Goal: Transaction & Acquisition: Purchase product/service

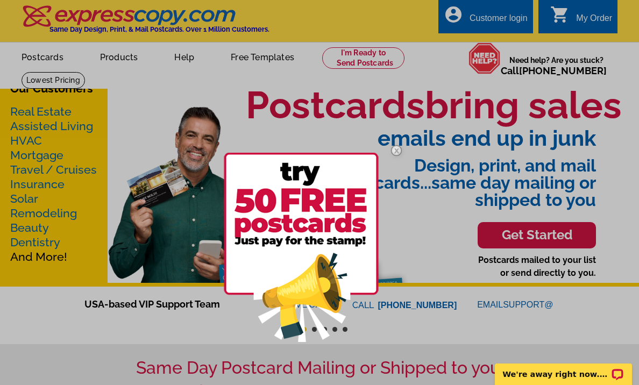
drag, startPoint x: 48, startPoint y: 373, endPoint x: 97, endPoint y: 284, distance: 102.6
click at [48, 373] on div at bounding box center [319, 192] width 639 height 385
